Goal: Task Accomplishment & Management: Complete application form

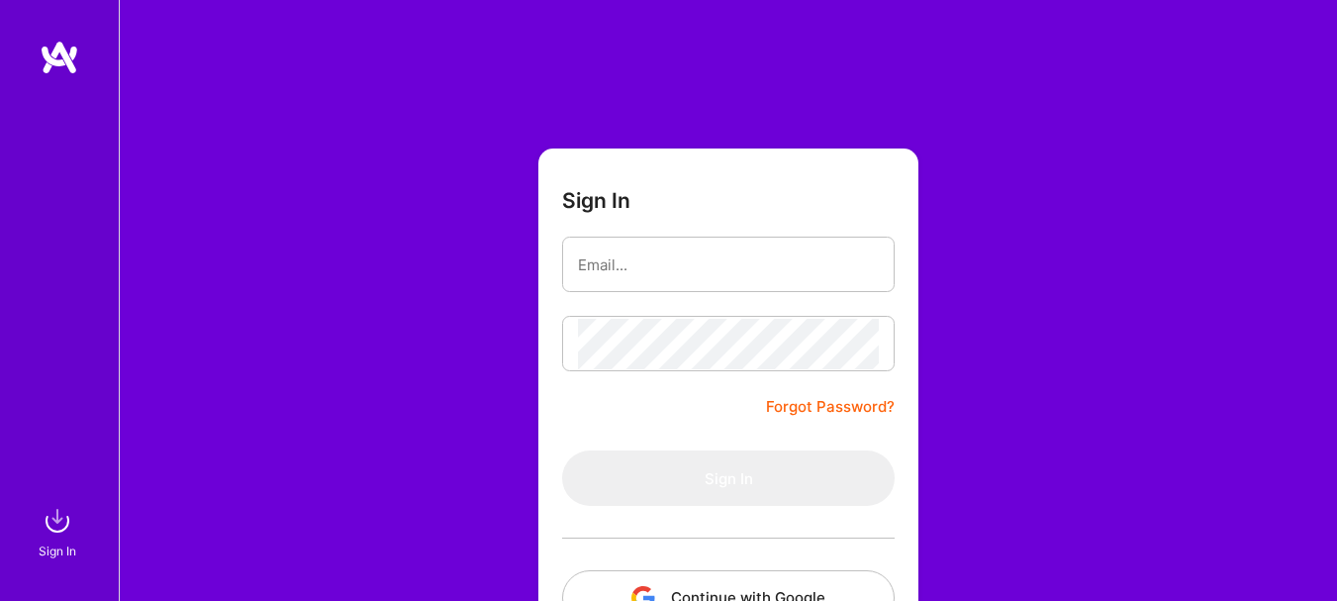
scroll to position [143, 0]
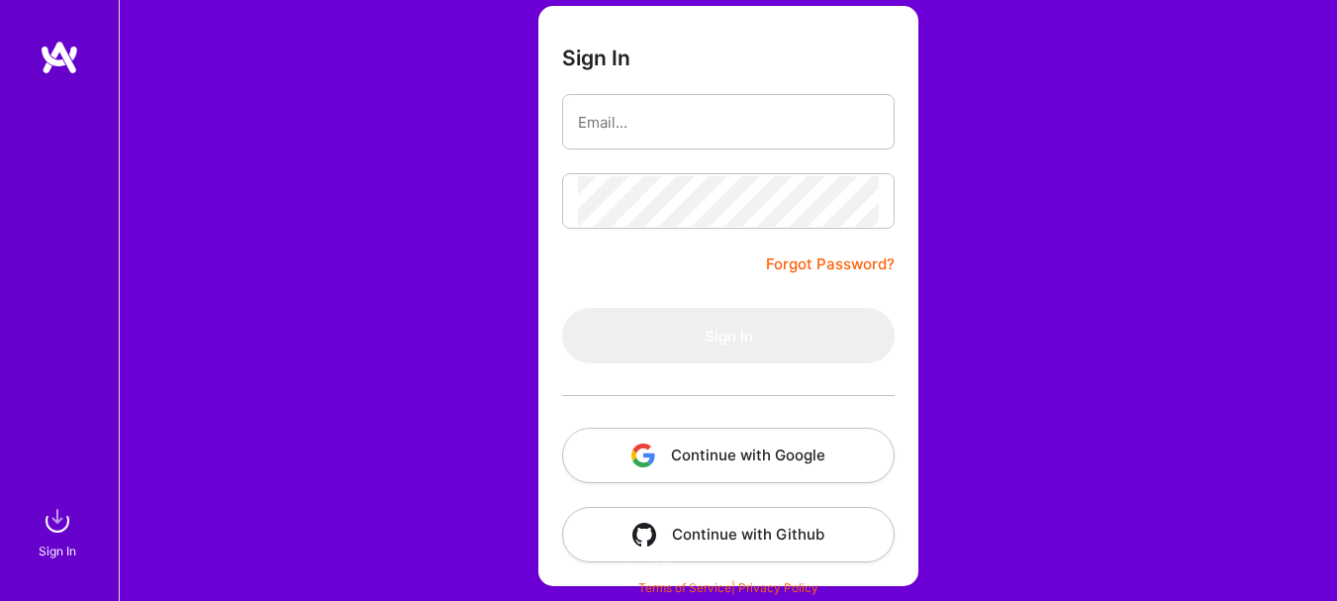
click at [693, 461] on button "Continue with Google" at bounding box center [728, 455] width 333 height 55
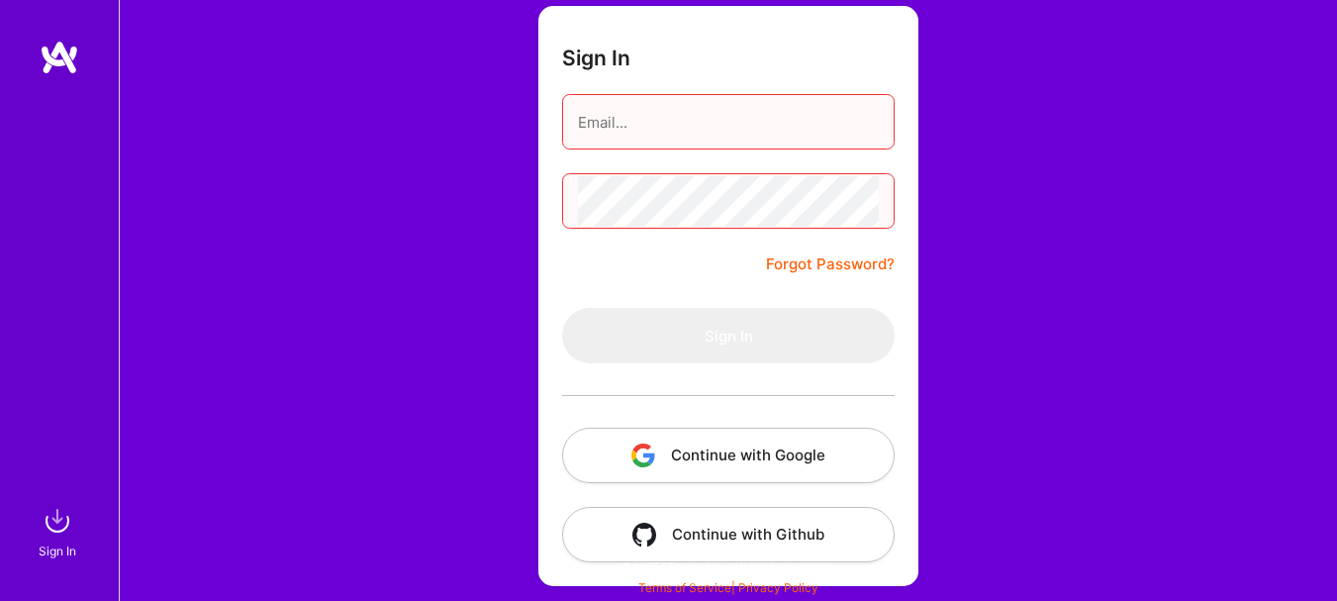
click at [851, 468] on button "Continue with Google" at bounding box center [728, 455] width 333 height 55
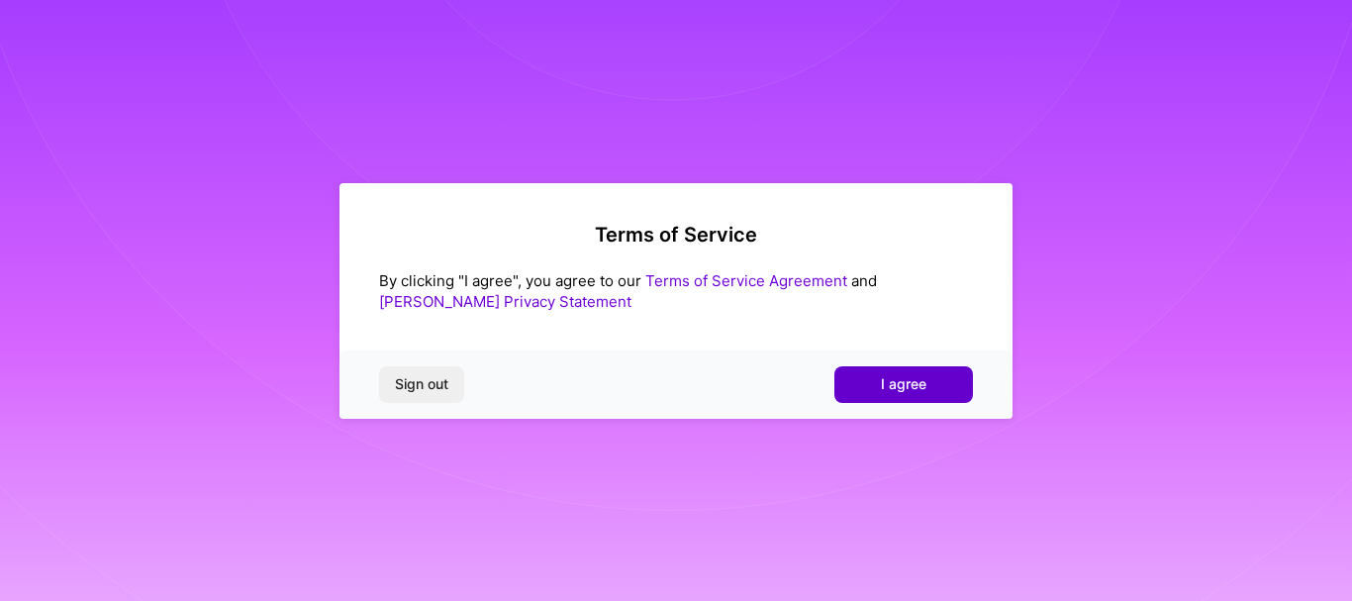
click at [894, 389] on span "I agree" at bounding box center [904, 384] width 46 height 20
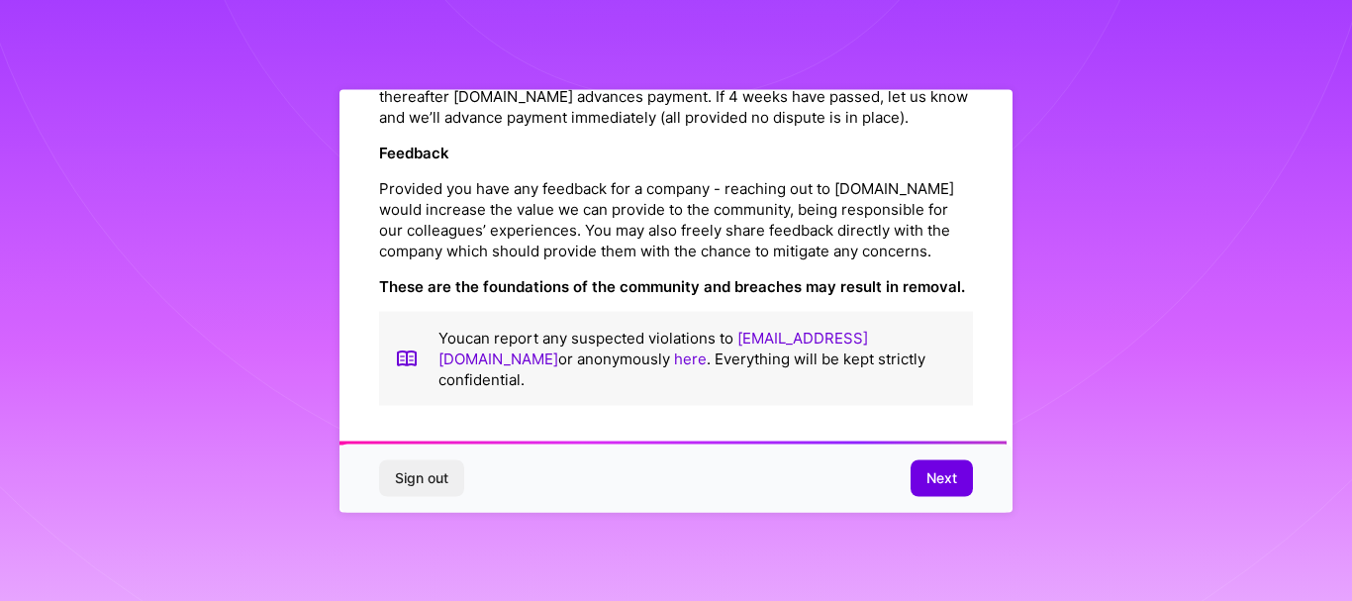
scroll to position [2384, 0]
click at [949, 470] on span "Next" at bounding box center [942, 478] width 31 height 20
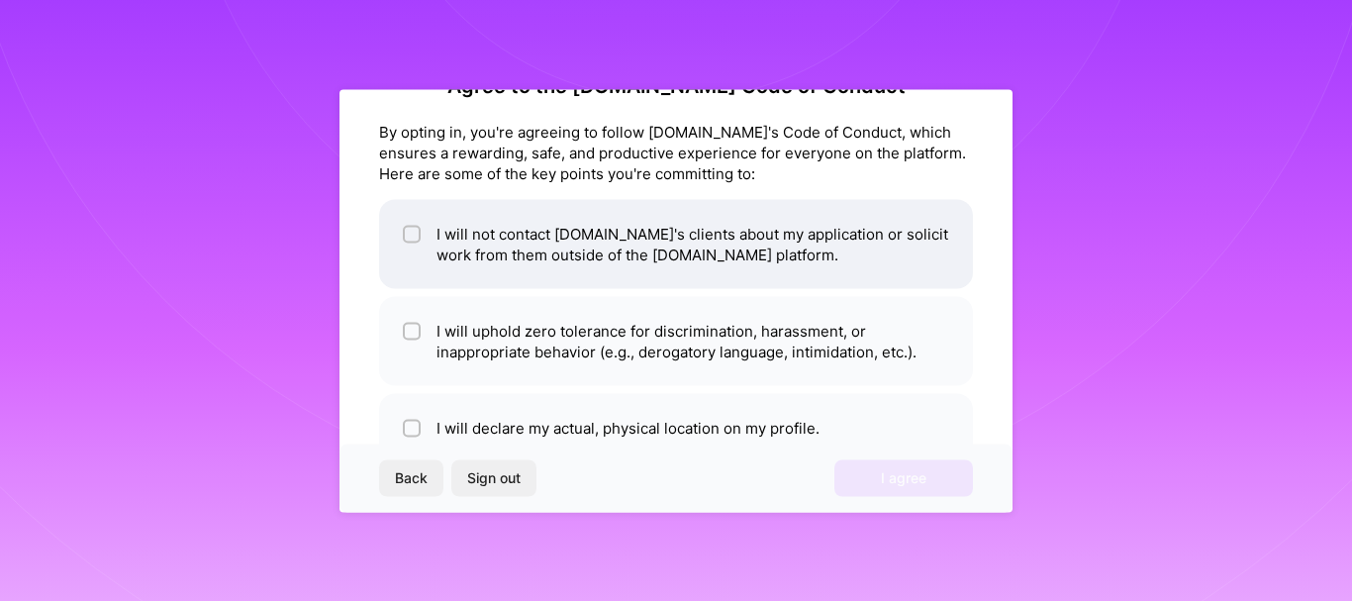
scroll to position [0, 0]
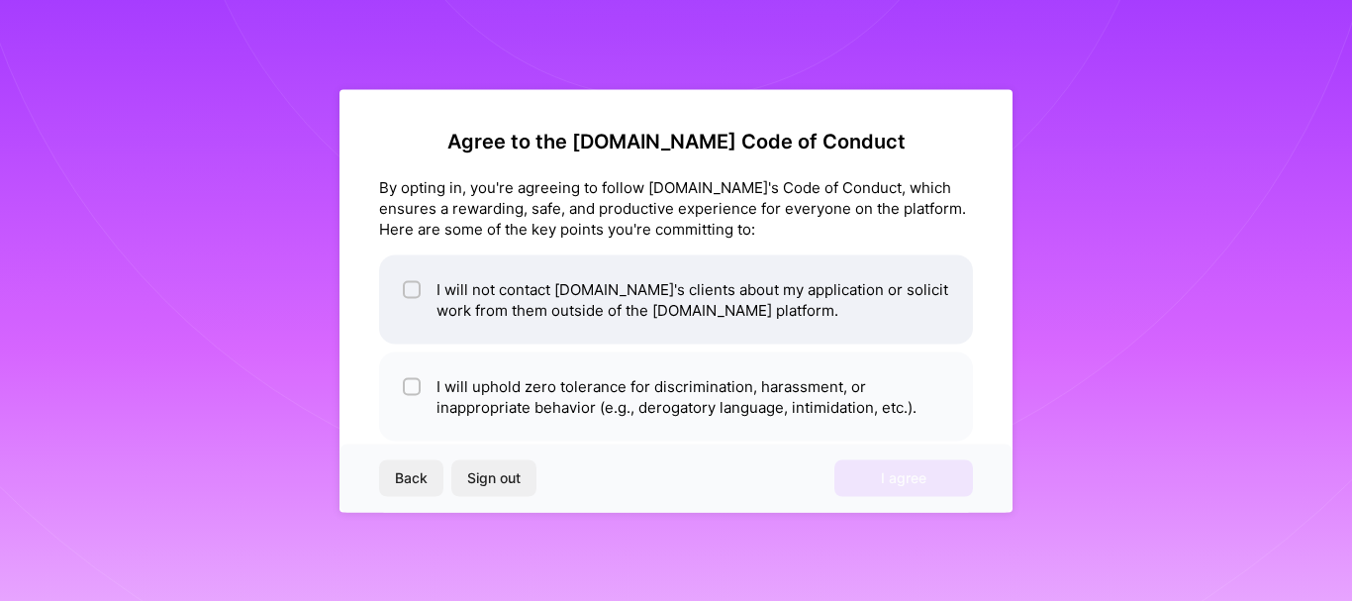
click at [409, 302] on span at bounding box center [412, 299] width 18 height 42
checkbox input "true"
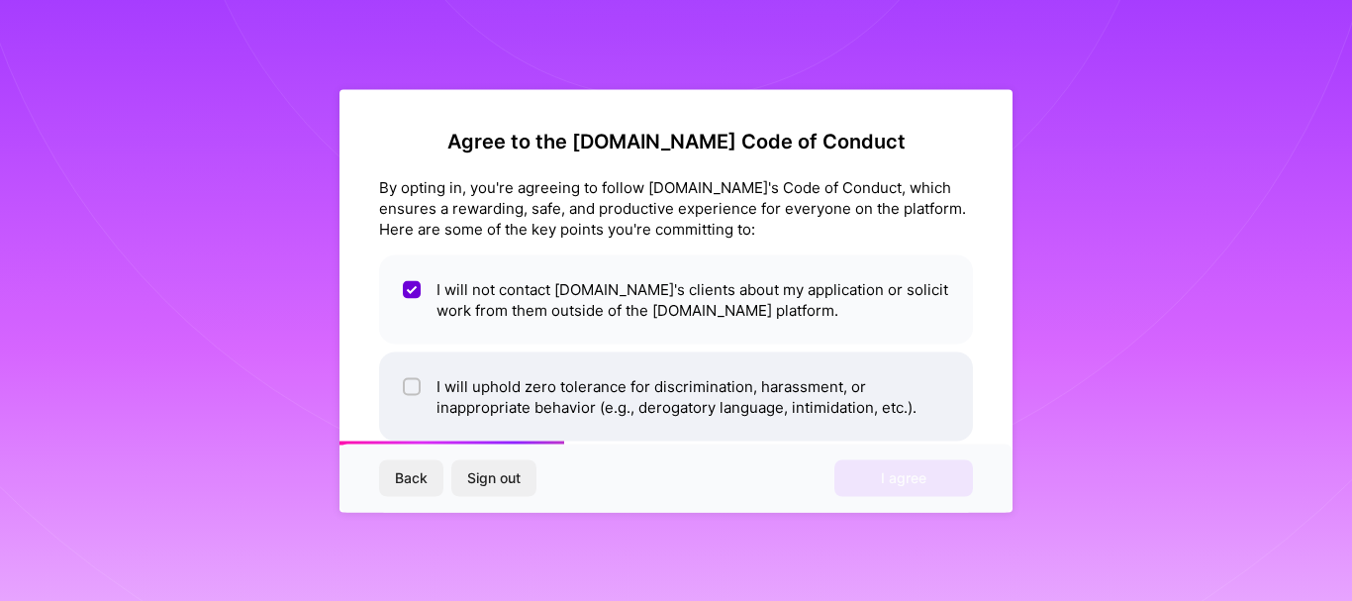
click at [410, 393] on div at bounding box center [412, 386] width 18 height 18
checkbox input "true"
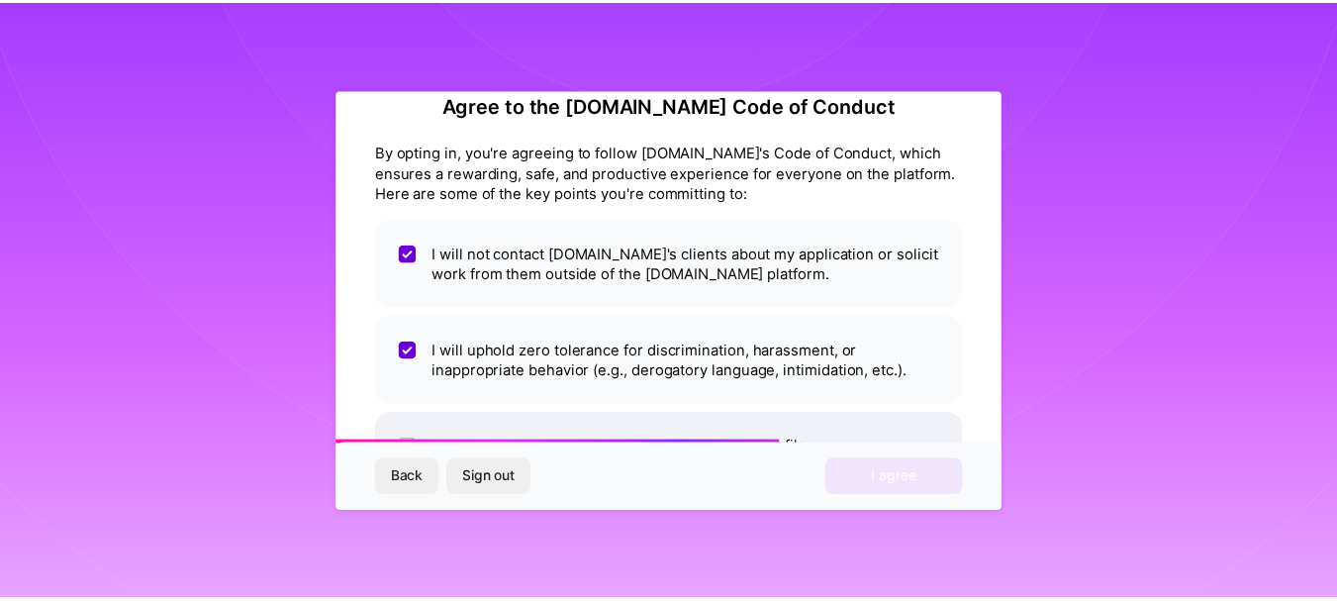
scroll to position [99, 0]
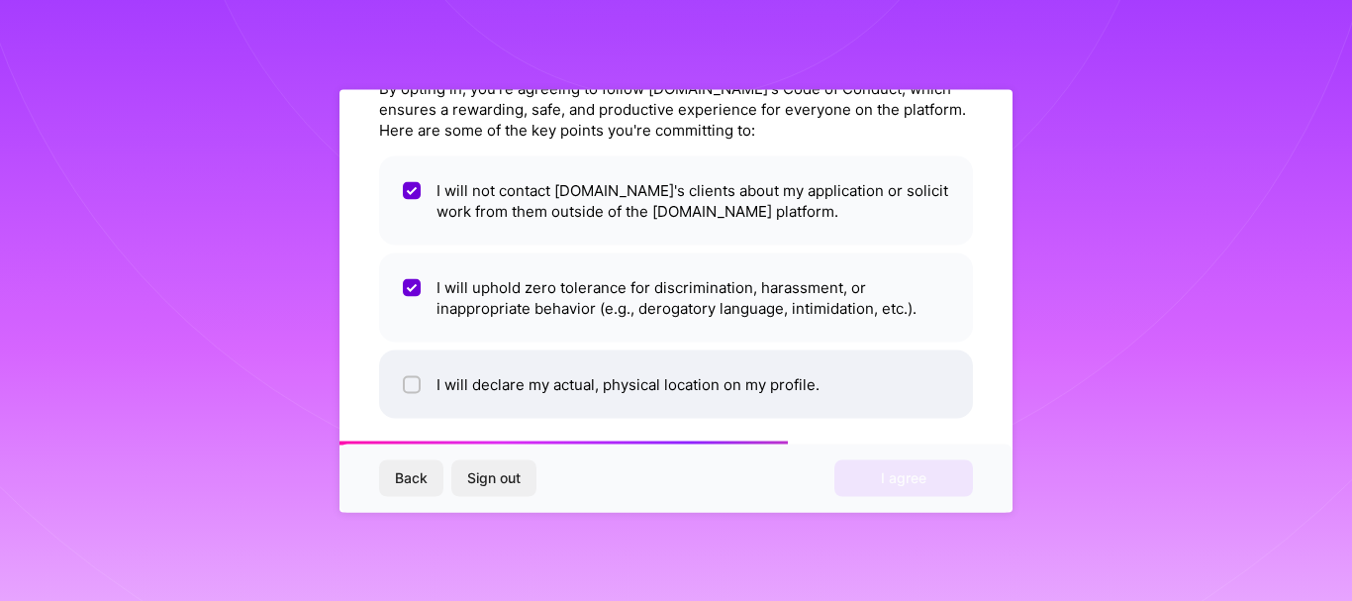
click at [416, 385] on input "checkbox" at bounding box center [414, 385] width 14 height 14
checkbox input "true"
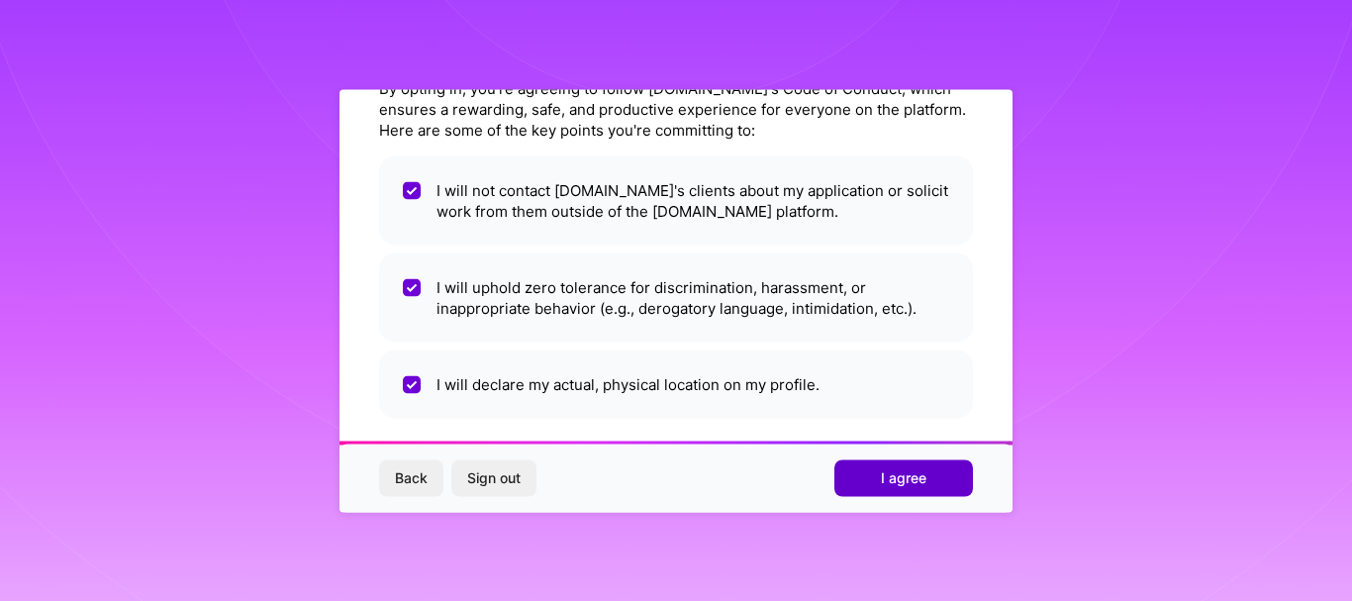
click at [906, 472] on span "I agree" at bounding box center [904, 478] width 46 height 20
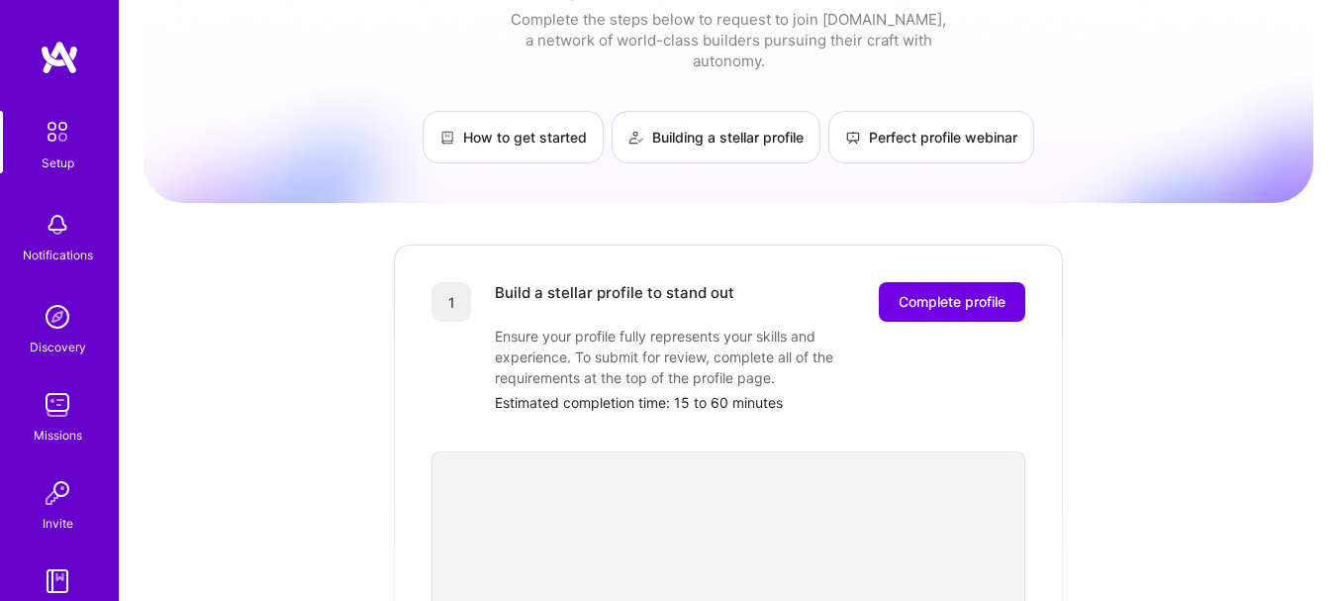
scroll to position [99, 0]
